Goal: Task Accomplishment & Management: Use online tool/utility

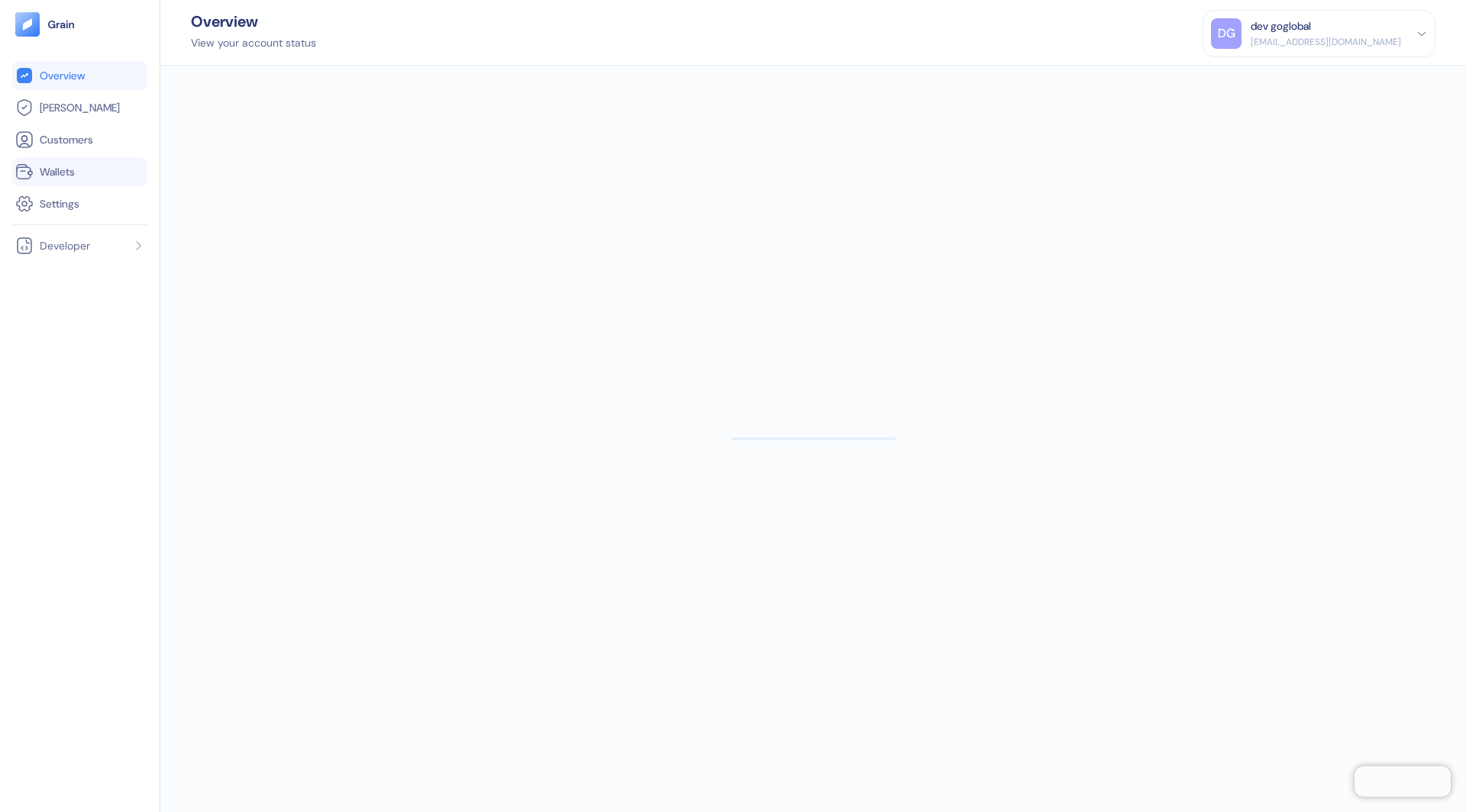
click at [57, 159] on li "Wallets" at bounding box center [80, 171] width 135 height 29
click at [42, 170] on span "Wallets" at bounding box center [57, 172] width 36 height 16
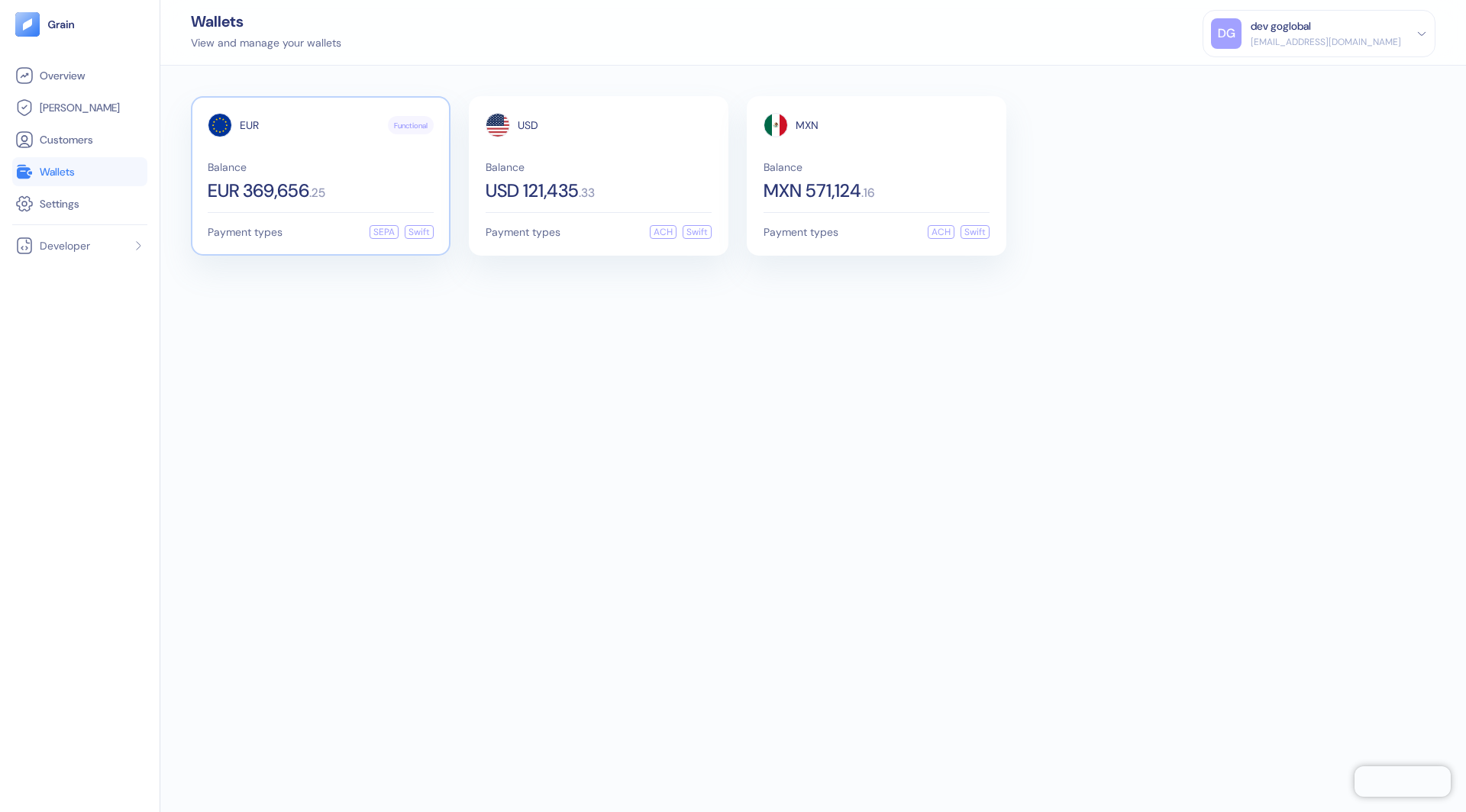
click at [314, 162] on span "Balance" at bounding box center [321, 167] width 226 height 10
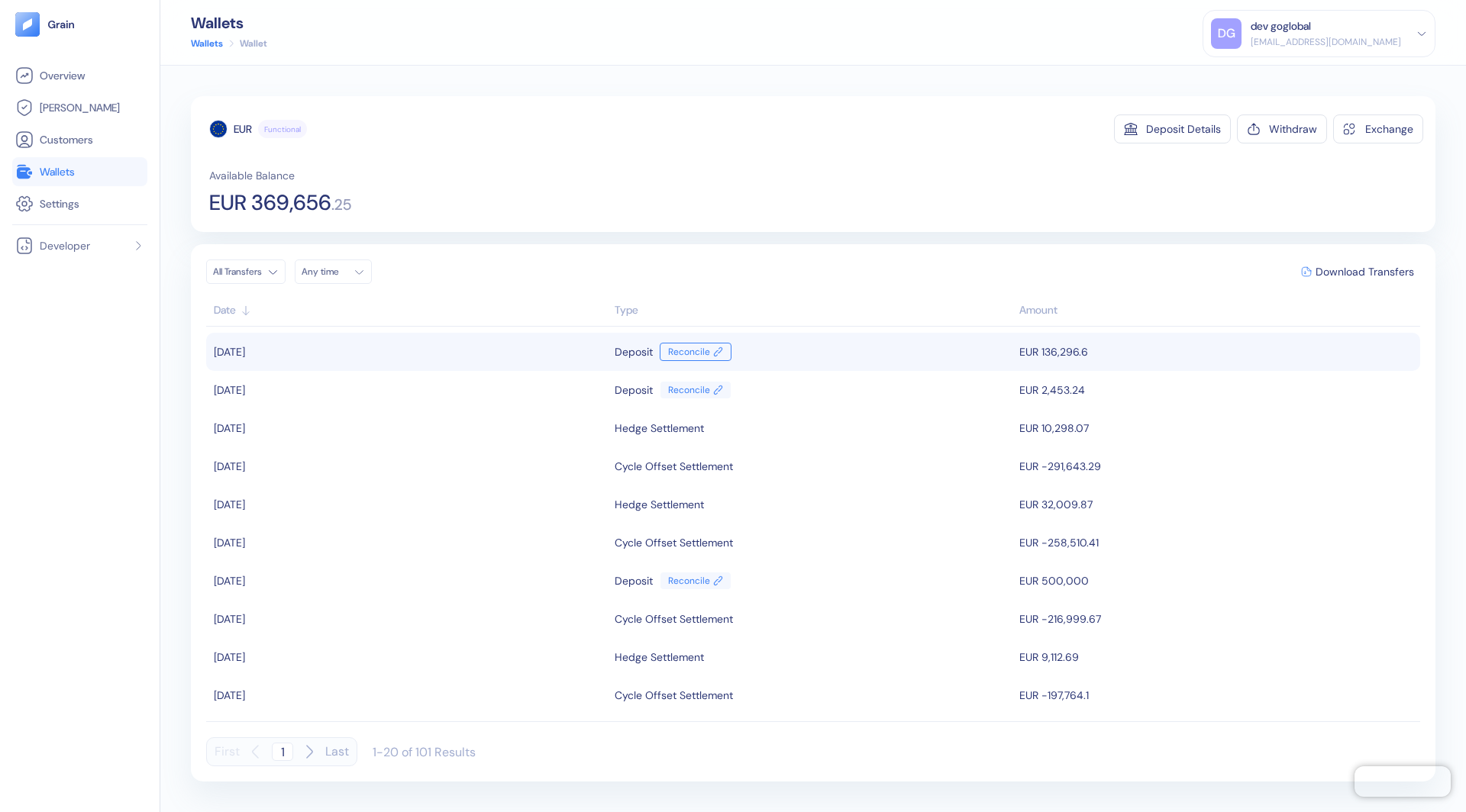
click at [681, 352] on link "Reconcile" at bounding box center [695, 352] width 72 height 18
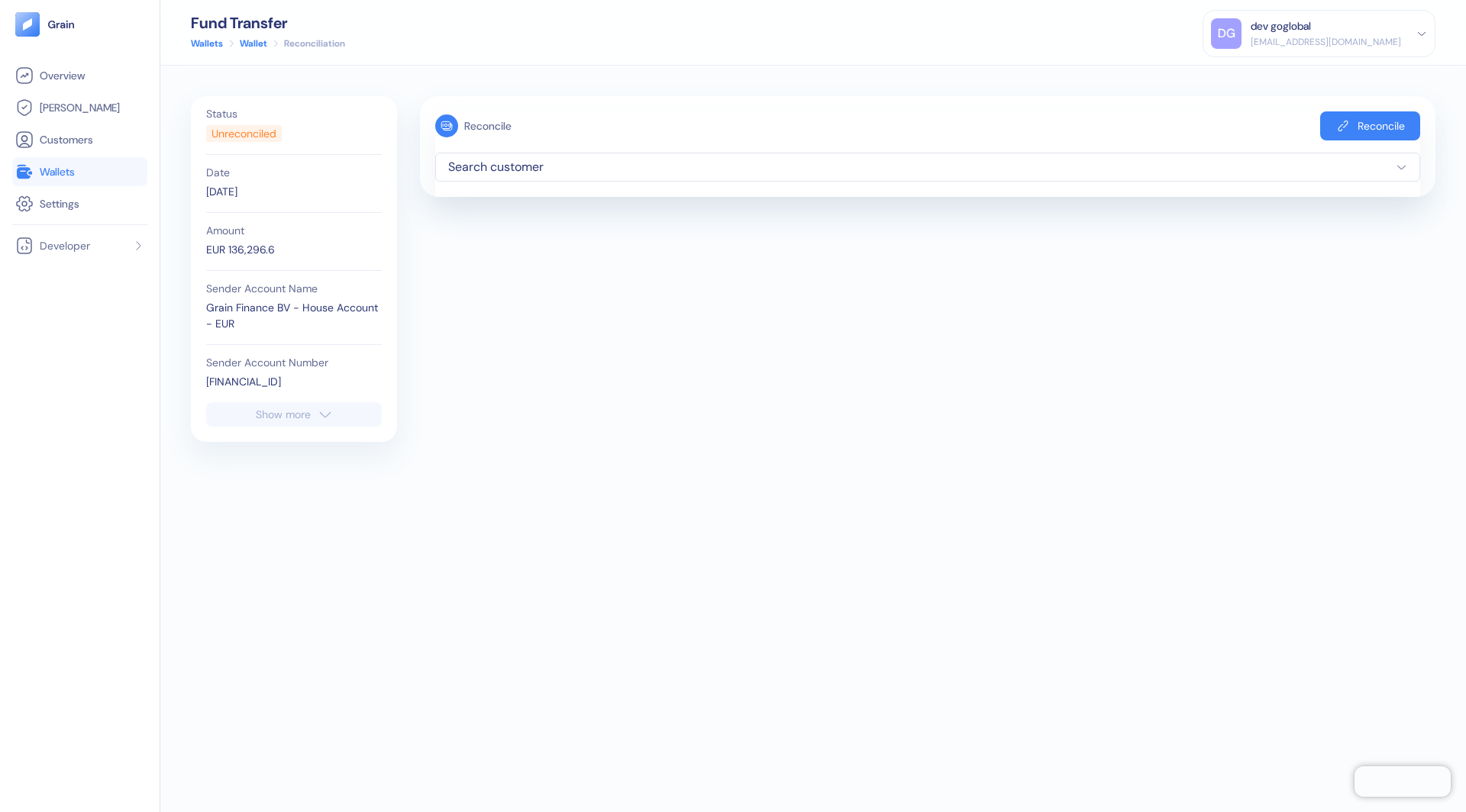
click at [560, 172] on span "Search customer" at bounding box center [928, 166] width 959 height 18
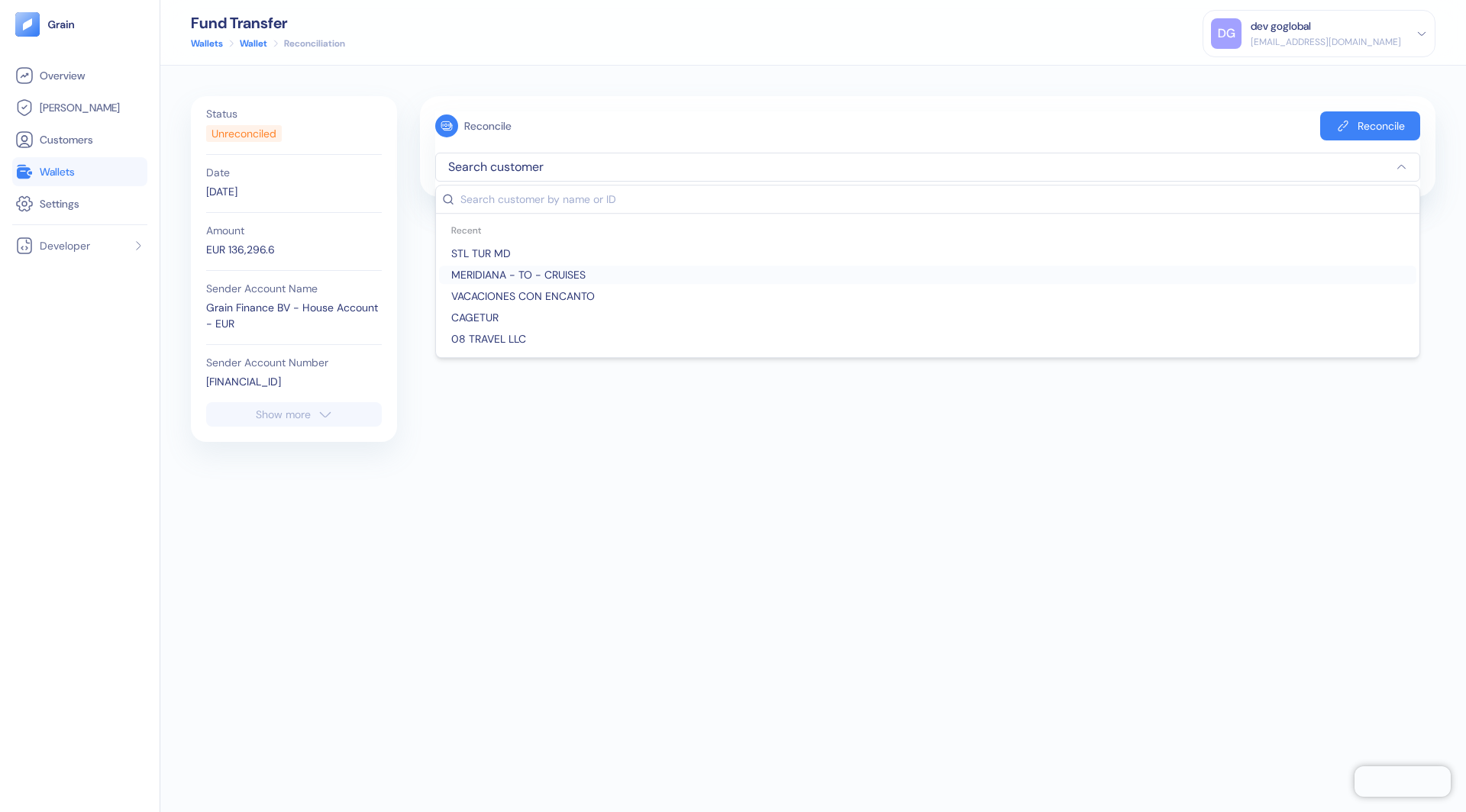
click at [490, 280] on span "MERIDIANA - TO - CRUISES" at bounding box center [928, 275] width 965 height 16
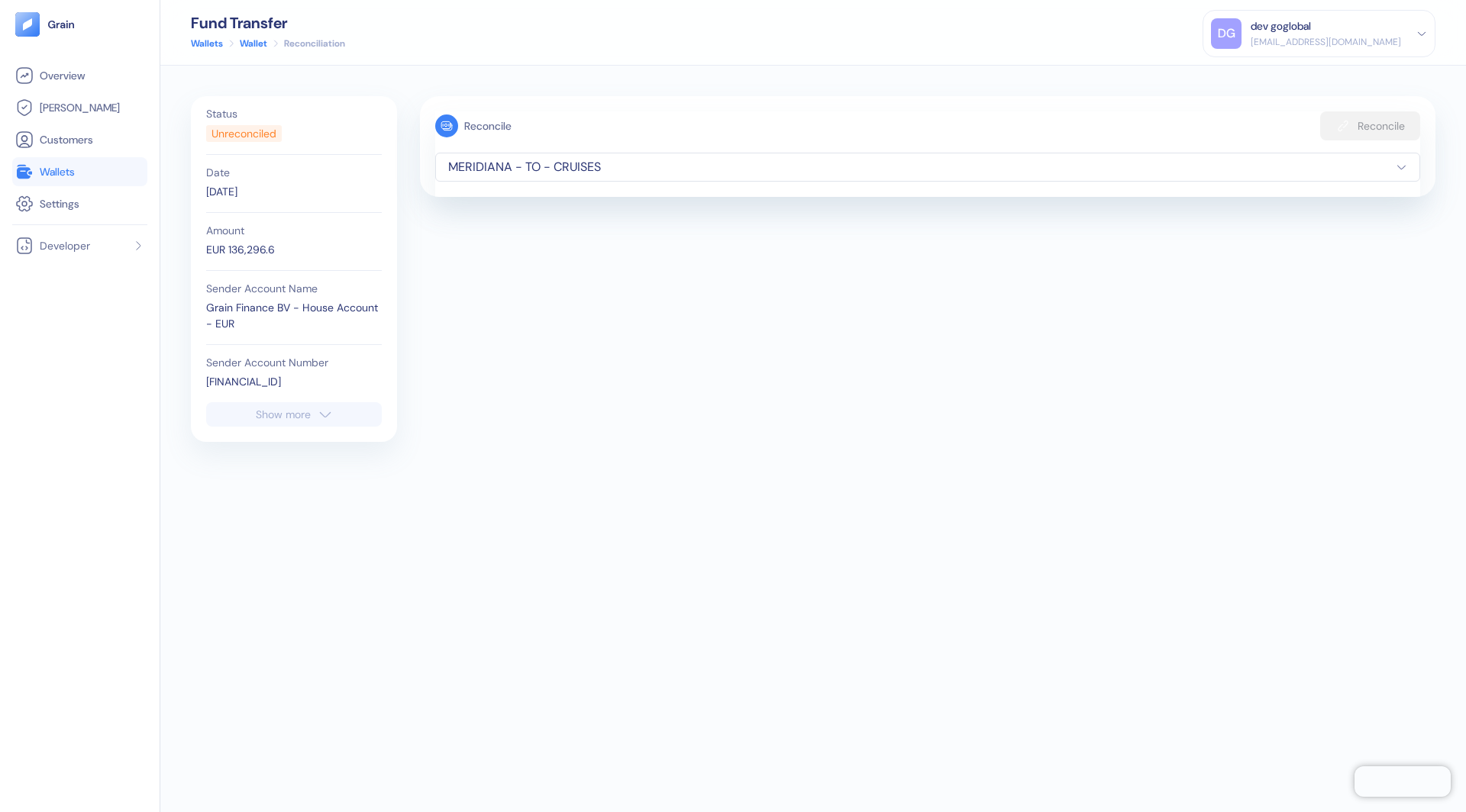
click at [505, 165] on span "MERIDIANA - TO - CRUISES" at bounding box center [928, 166] width 959 height 18
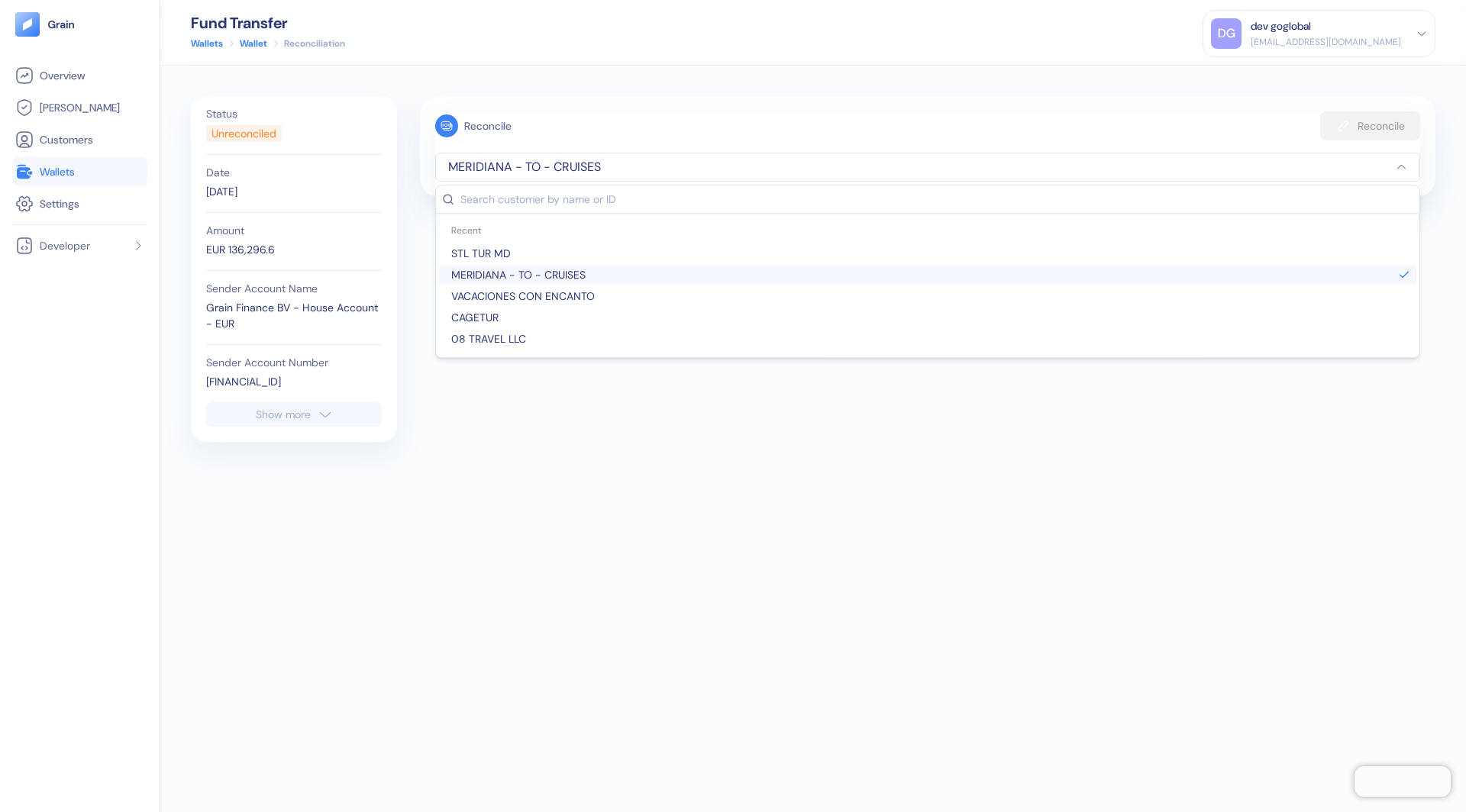
click at [486, 305] on div "STL TUR MD MERIDIANA - TO - CRUISES VACACIONES CON ENCANTO CAGETUR 08 TRAVEL LLC" at bounding box center [928, 296] width 984 height 104
click at [492, 296] on span "VACACIONES CON ENCANTO" at bounding box center [928, 296] width 965 height 16
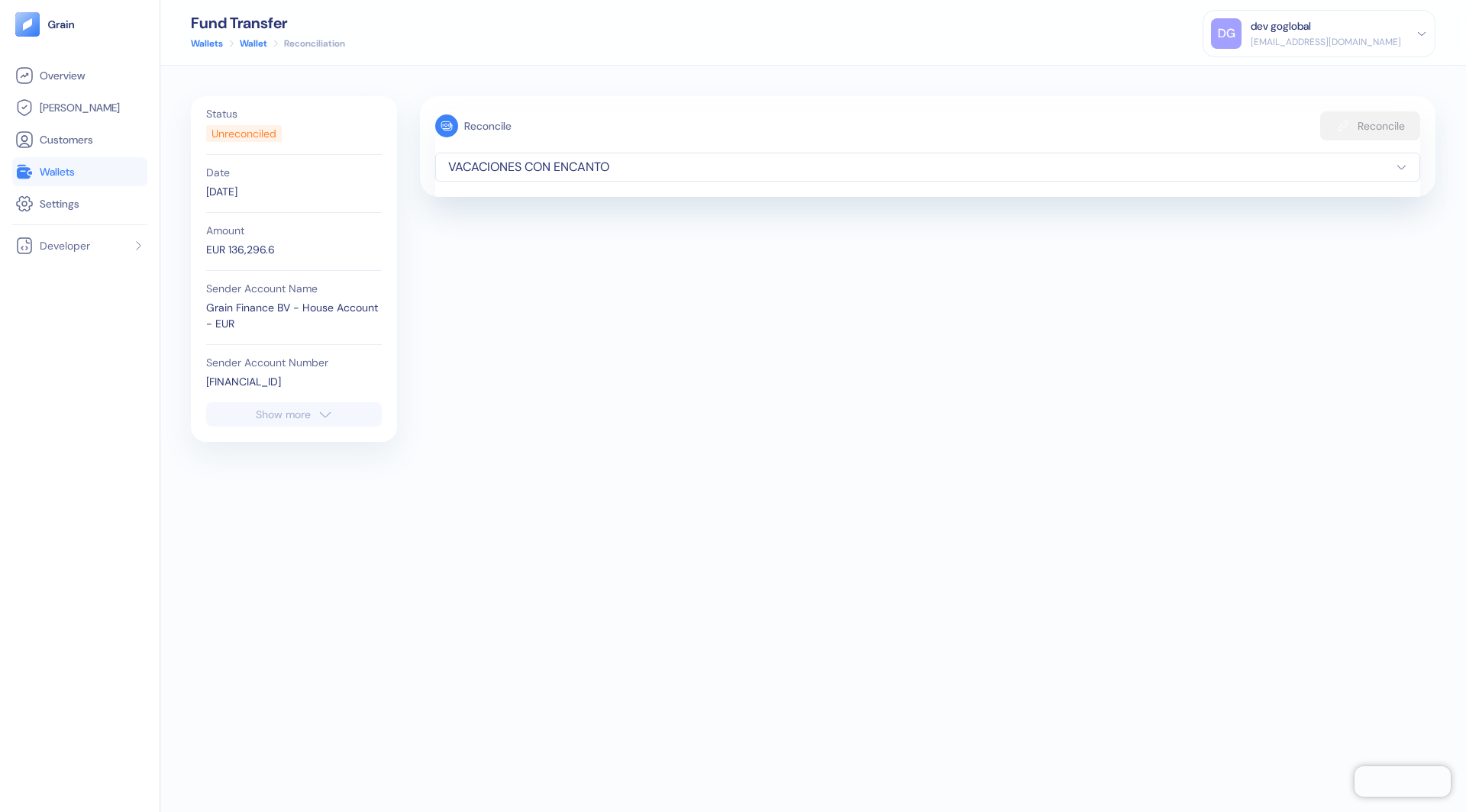
click at [249, 47] on link "Wallet" at bounding box center [254, 43] width 28 height 14
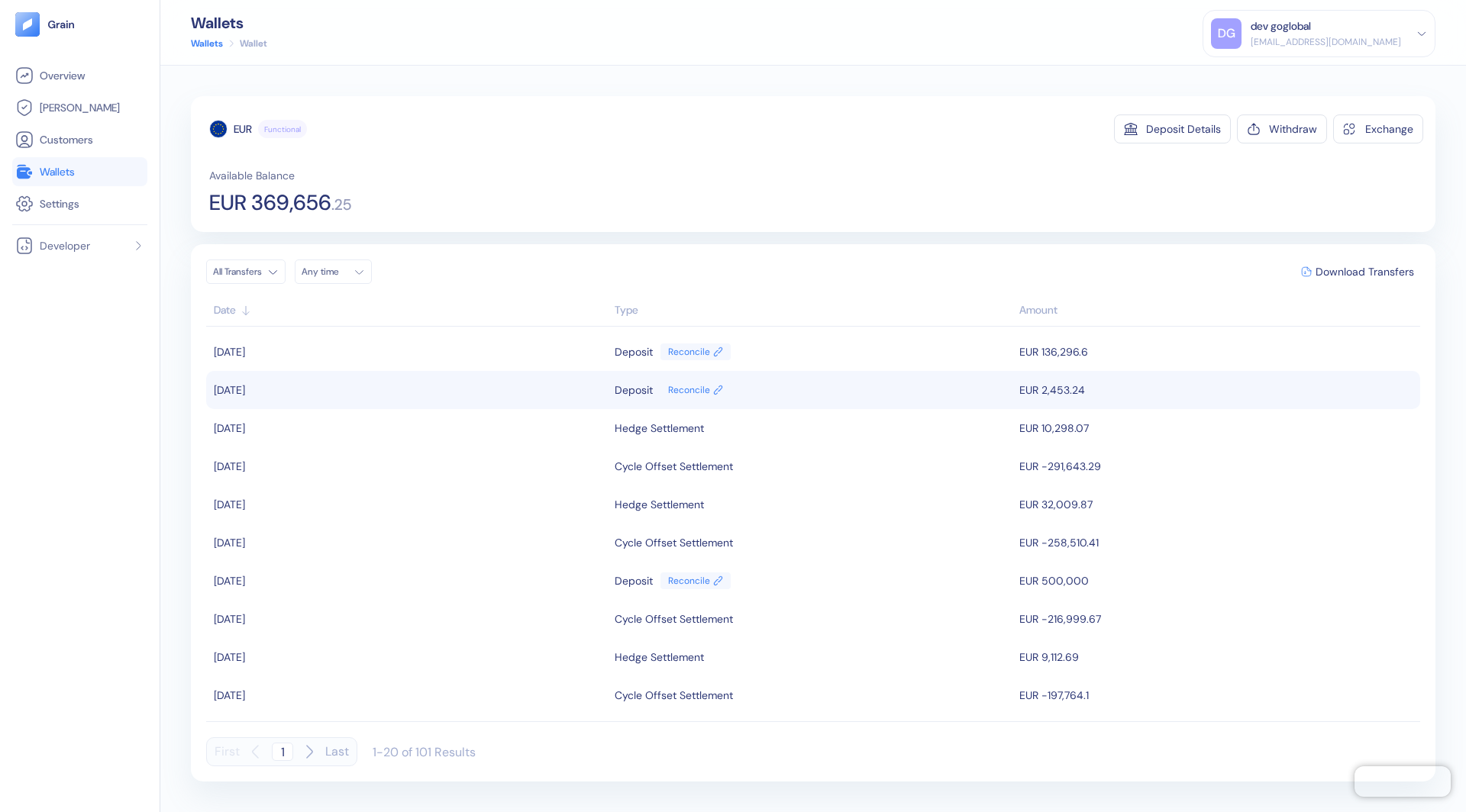
click at [629, 387] on div "Deposit" at bounding box center [634, 390] width 38 height 26
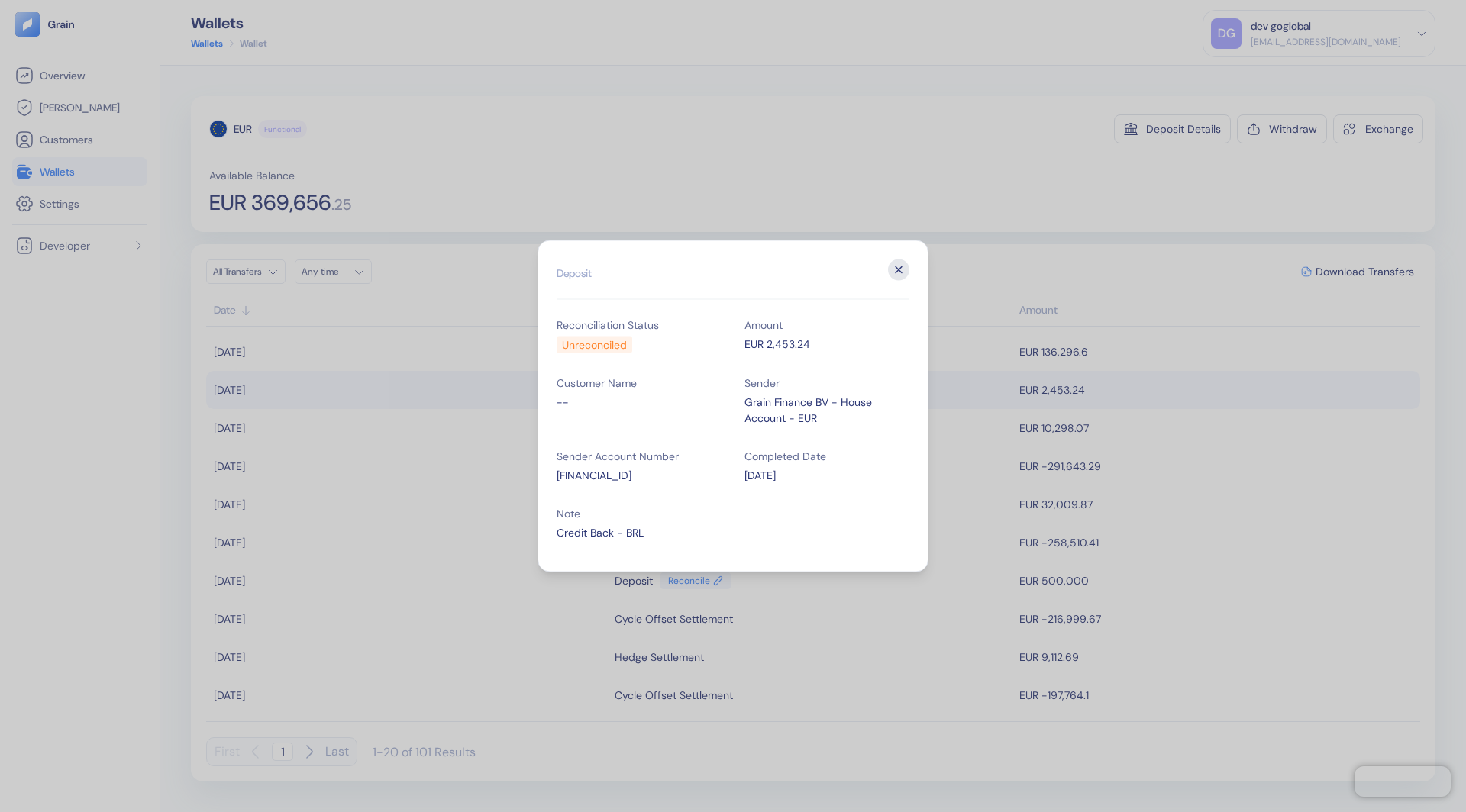
click at [902, 271] on icon "button" at bounding box center [898, 270] width 22 height 22
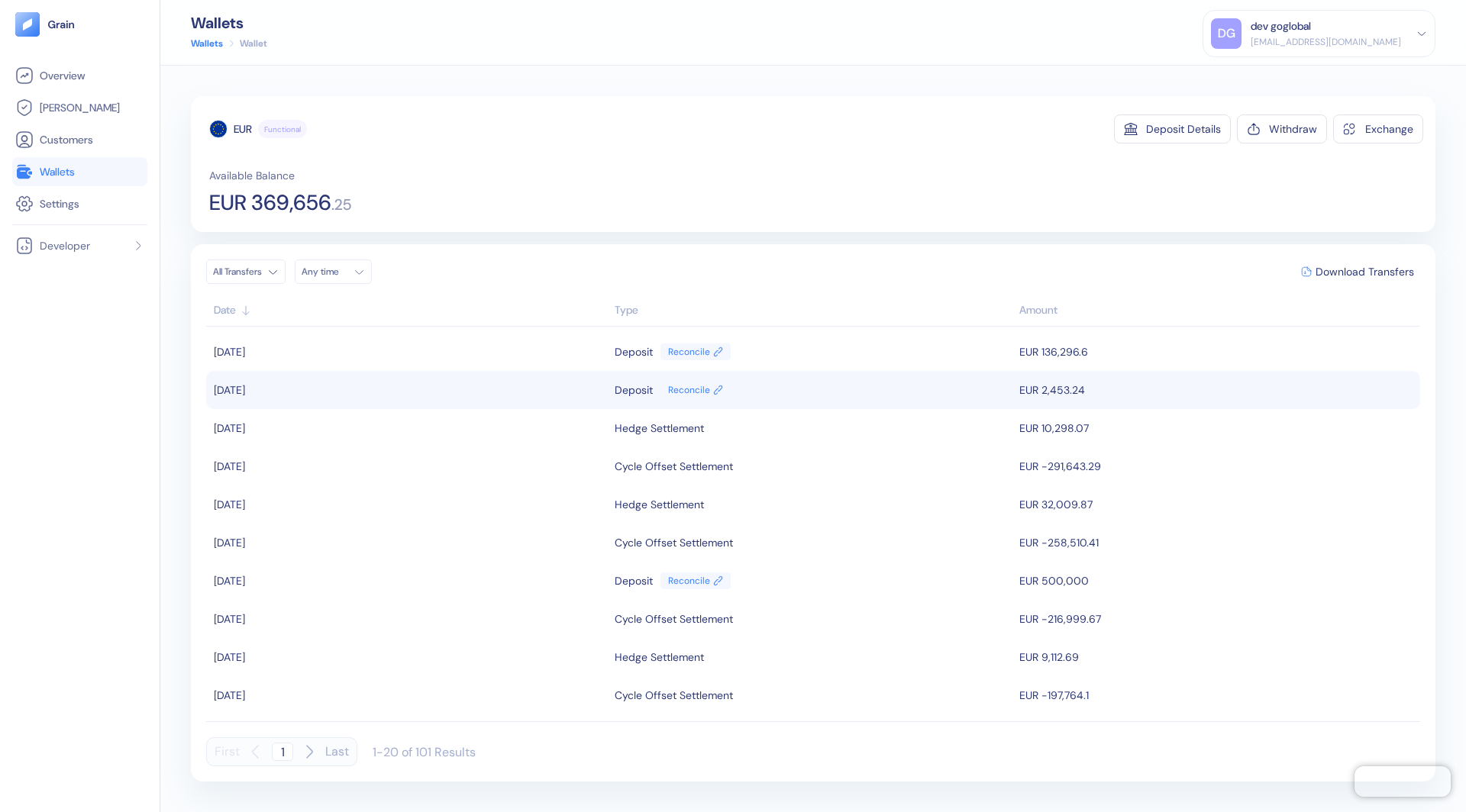
click at [636, 309] on div "Type" at bounding box center [813, 310] width 397 height 16
